Goal: Task Accomplishment & Management: Complete application form

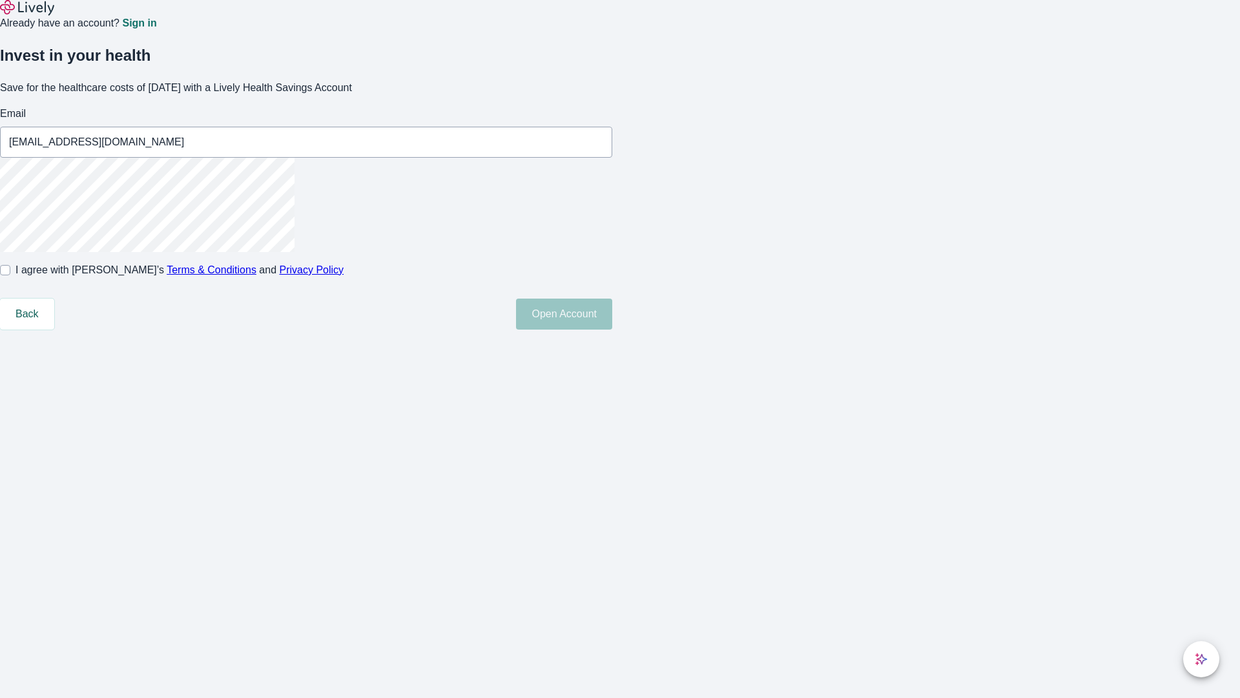
click at [10, 275] on input "I agree with Lively’s Terms & Conditions and Privacy Policy" at bounding box center [5, 270] width 10 height 10
checkbox input "true"
click at [612, 329] on button "Open Account" at bounding box center [564, 313] width 96 height 31
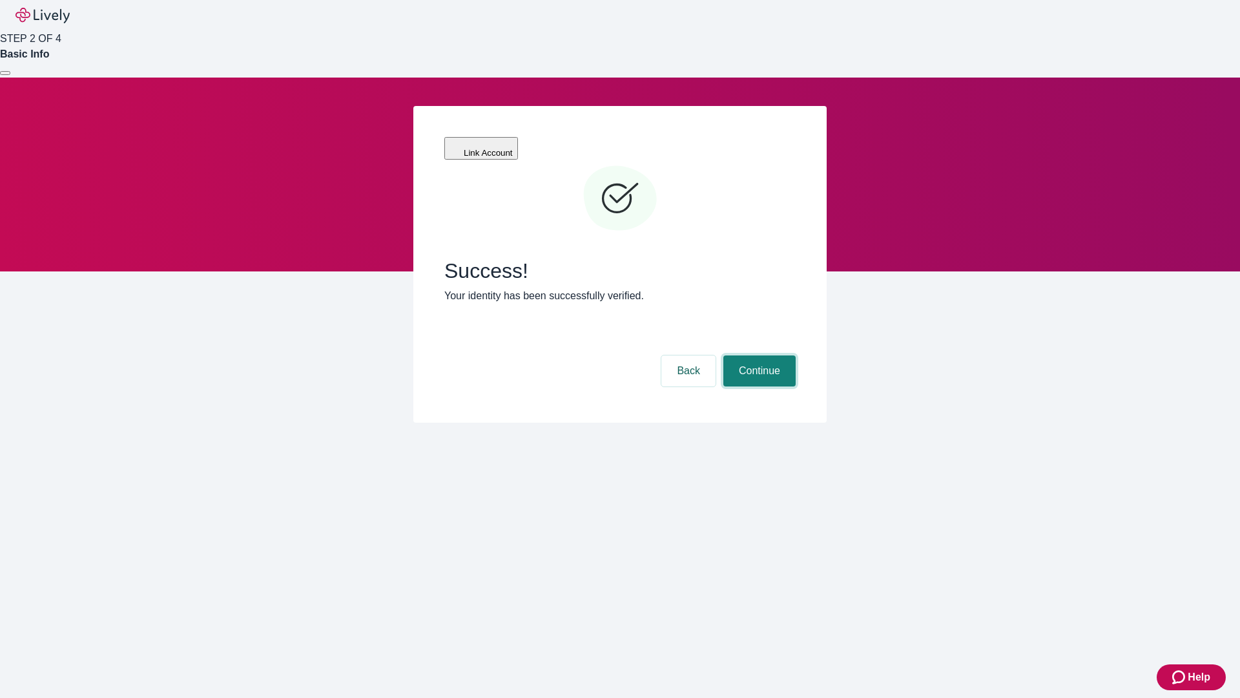
click at [758, 355] on button "Continue" at bounding box center [760, 370] width 72 height 31
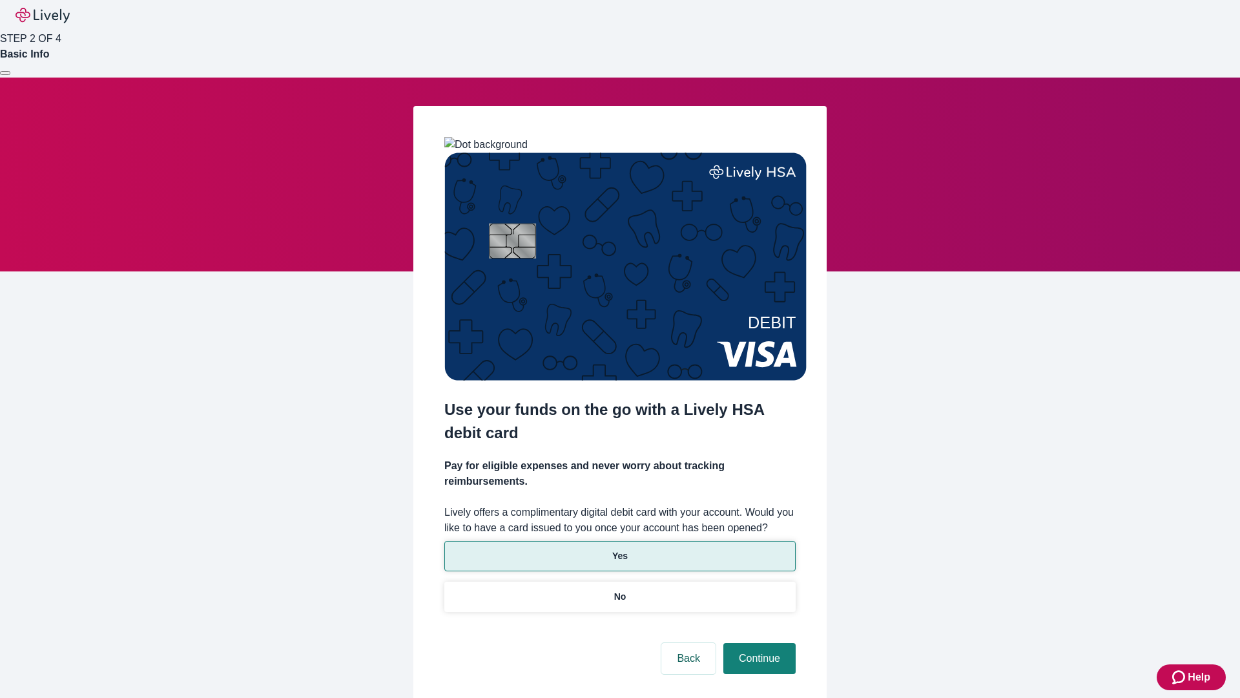
click at [620, 549] on p "Yes" at bounding box center [620, 556] width 16 height 14
click at [758, 643] on button "Continue" at bounding box center [760, 658] width 72 height 31
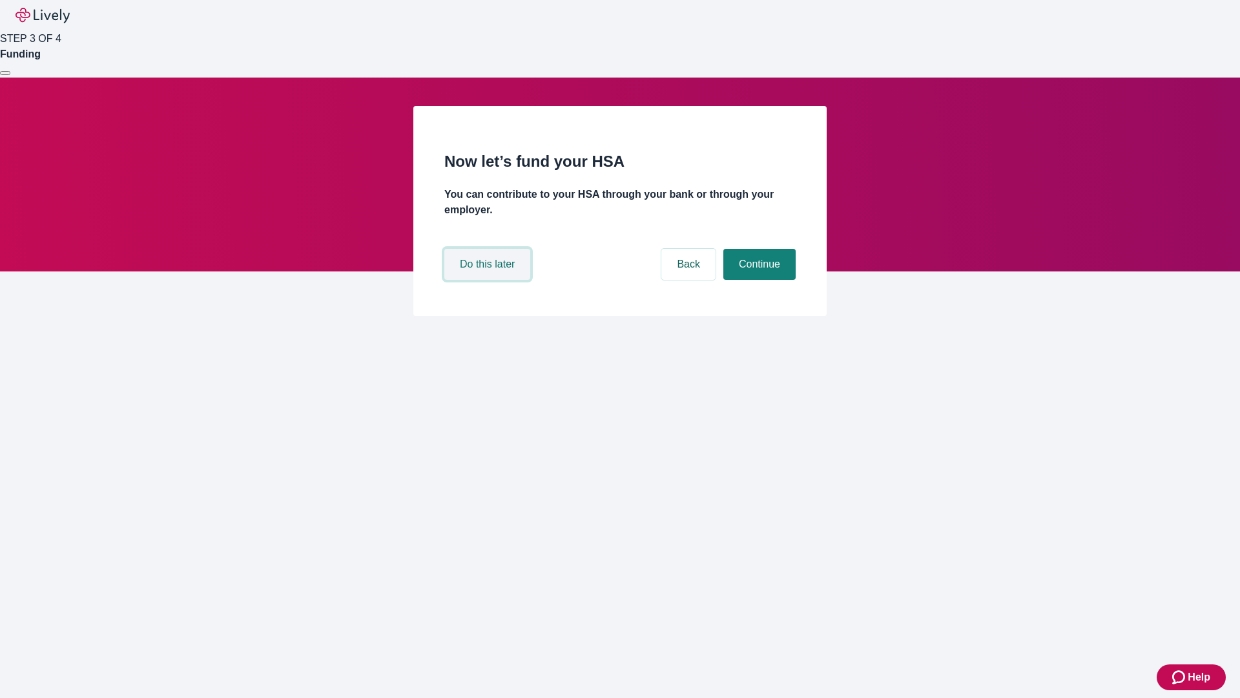
click at [489, 280] on button "Do this later" at bounding box center [487, 264] width 86 height 31
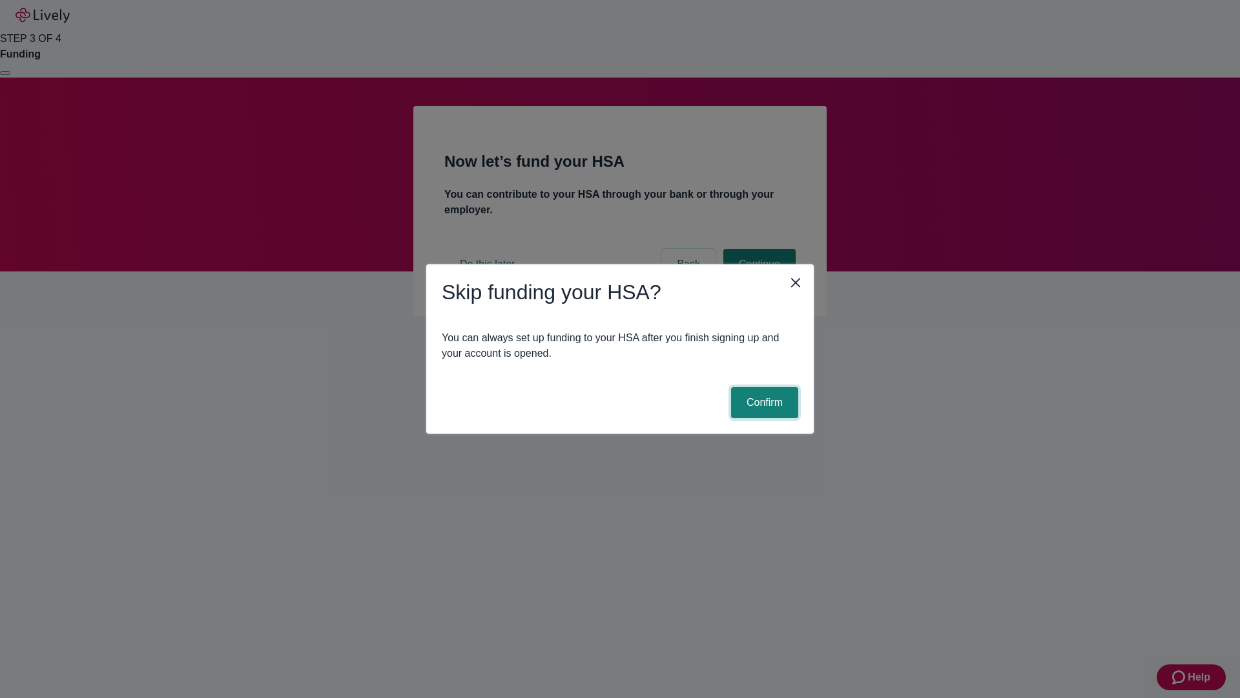
click at [763, 402] on button "Confirm" at bounding box center [764, 402] width 67 height 31
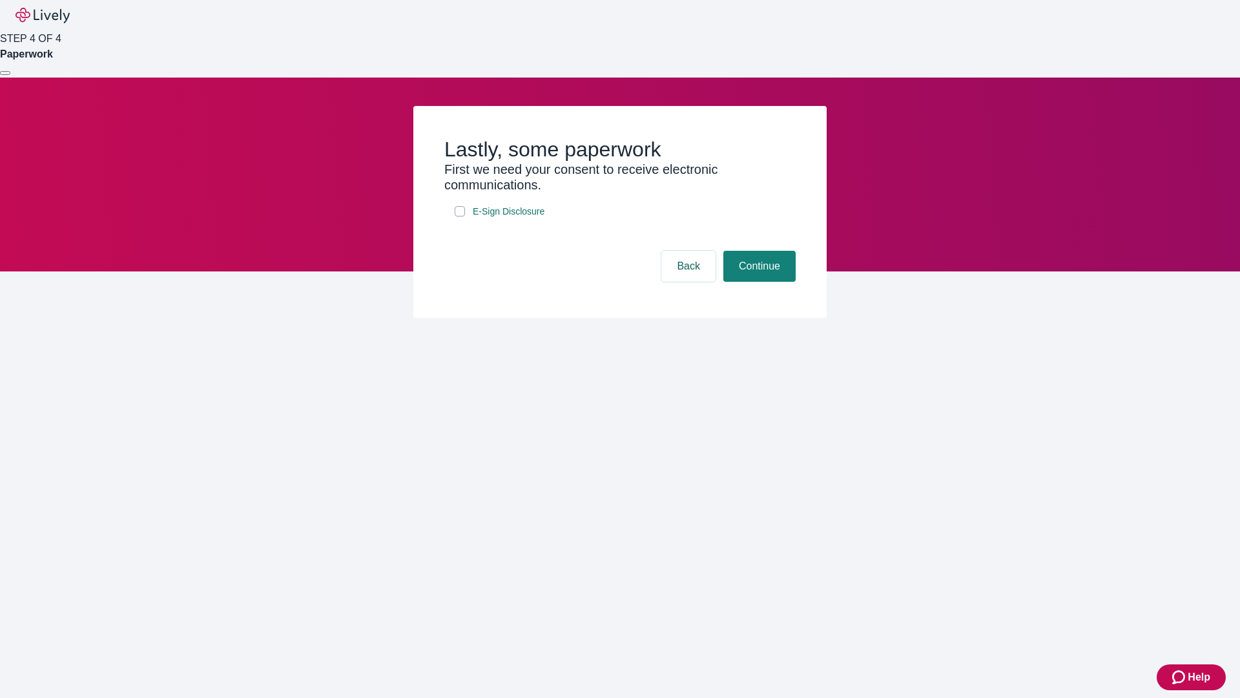
click at [460, 216] on input "E-Sign Disclosure" at bounding box center [460, 211] width 10 height 10
checkbox input "true"
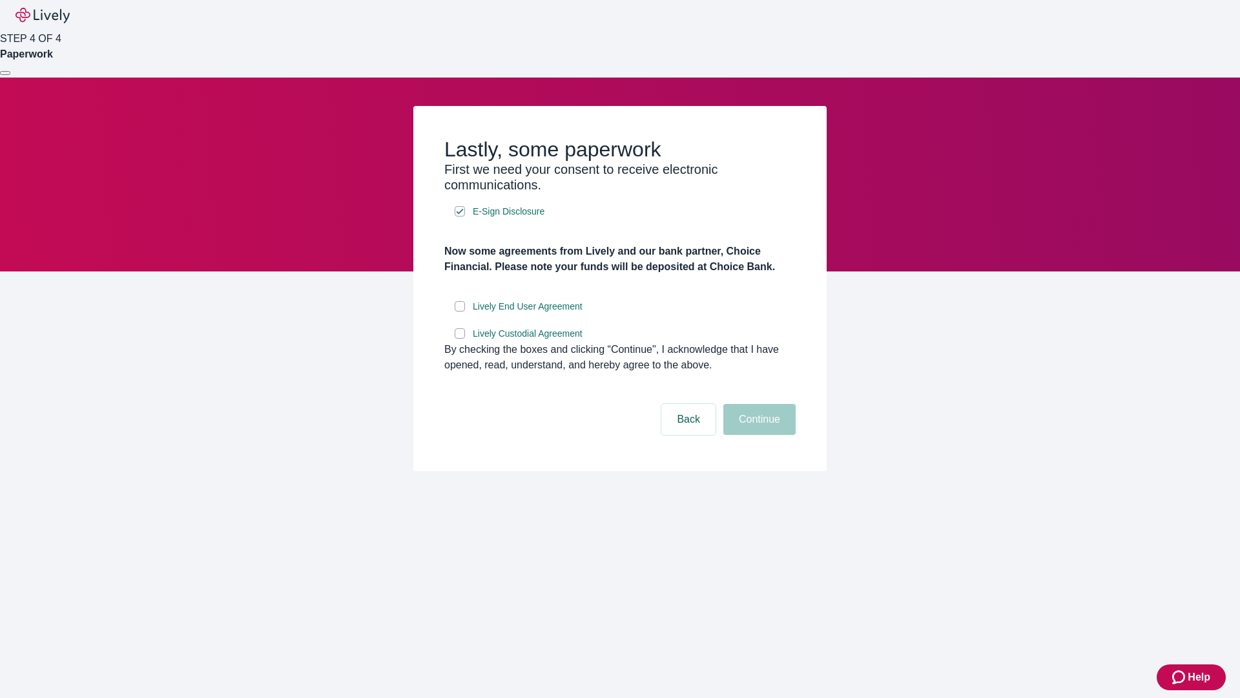
click at [460, 311] on input "Lively End User Agreement" at bounding box center [460, 306] width 10 height 10
checkbox input "true"
click at [460, 339] on input "Lively Custodial Agreement" at bounding box center [460, 333] width 10 height 10
checkbox input "true"
click at [758, 435] on button "Continue" at bounding box center [760, 419] width 72 height 31
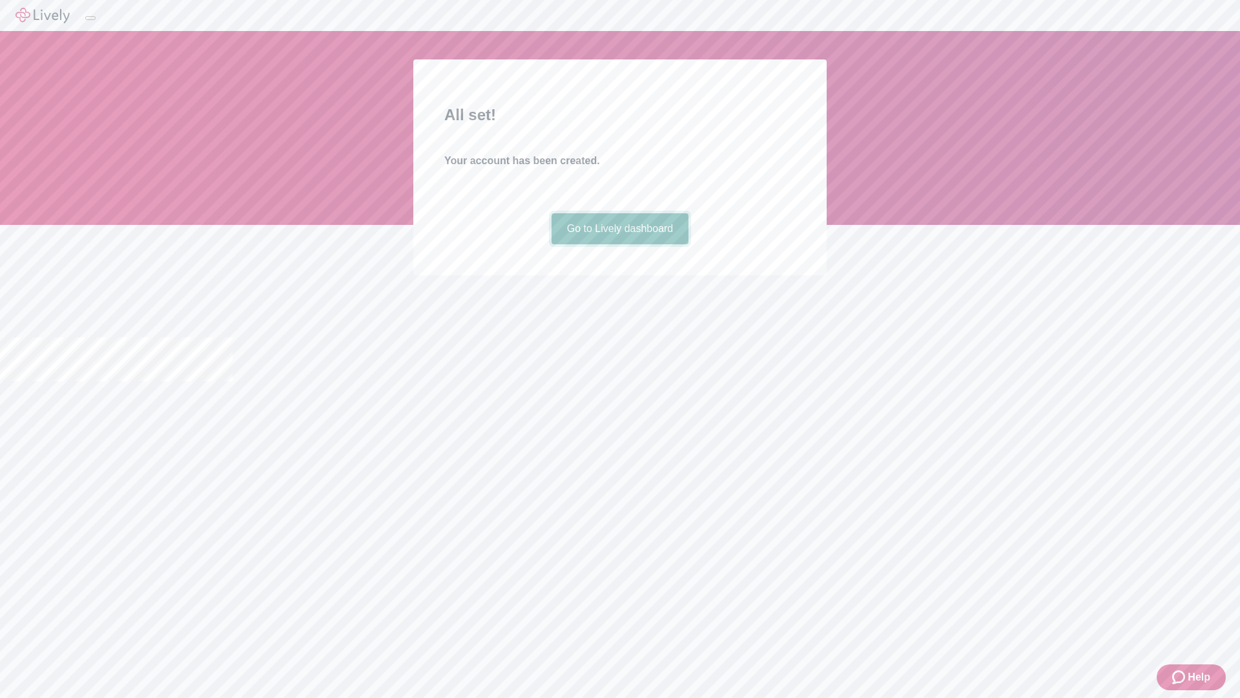
click at [620, 244] on link "Go to Lively dashboard" at bounding box center [621, 228] width 138 height 31
